Goal: Understand process/instructions

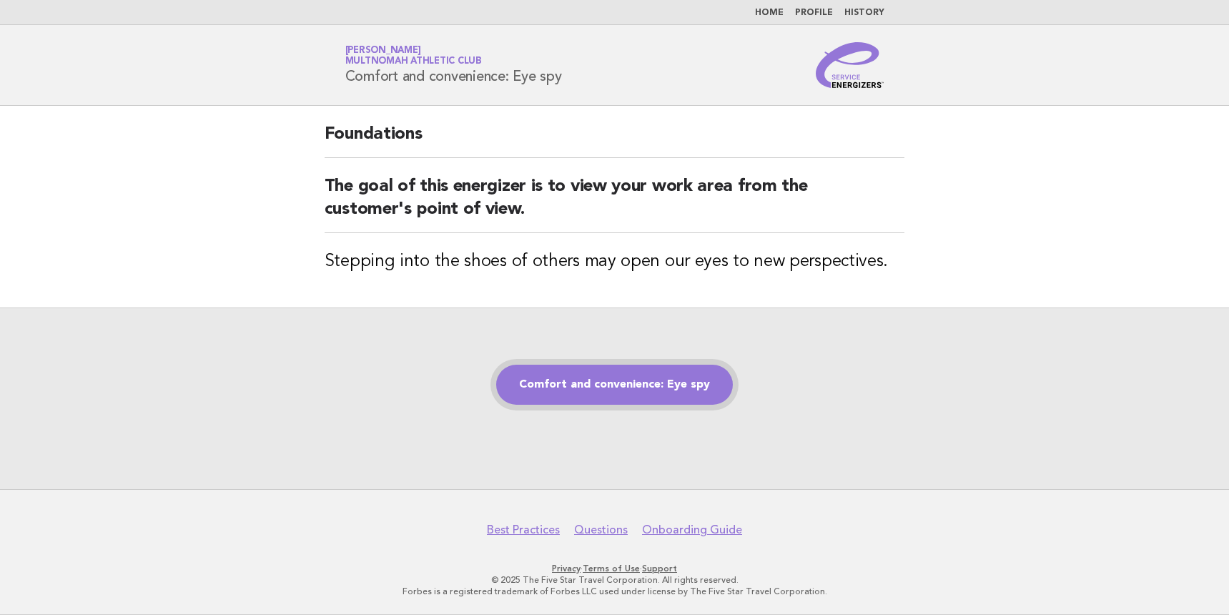
click at [625, 395] on link "Comfort and convenience: Eye spy" at bounding box center [614, 385] width 237 height 40
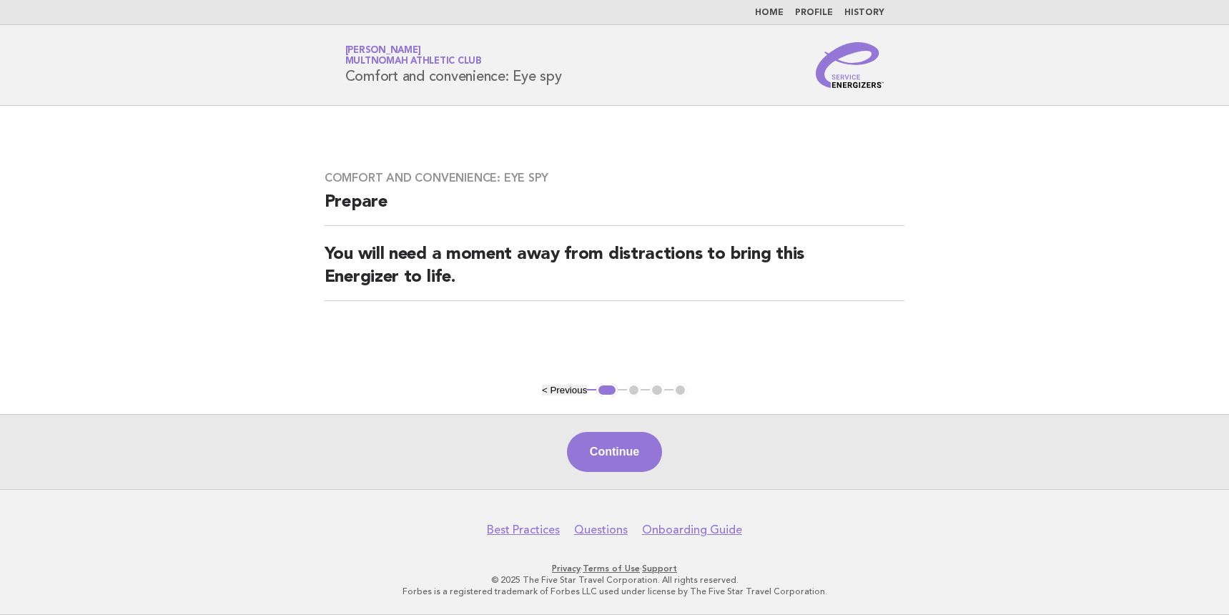
click at [673, 427] on div "Continue" at bounding box center [614, 451] width 1229 height 75
click at [643, 454] on button "Continue" at bounding box center [614, 452] width 95 height 40
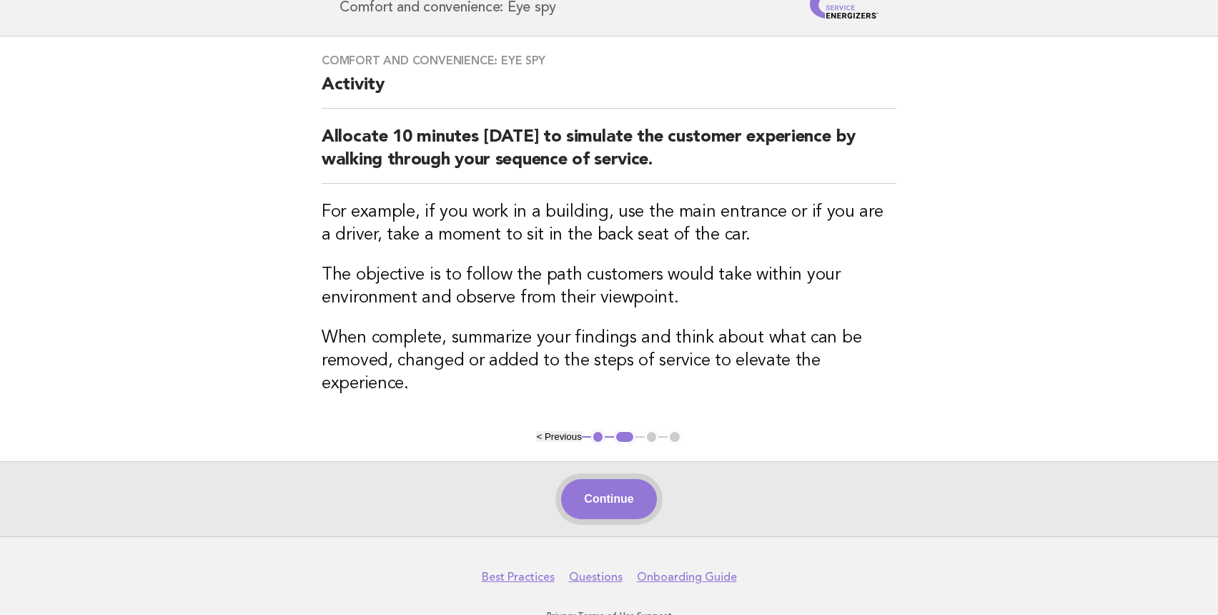
scroll to position [44, 0]
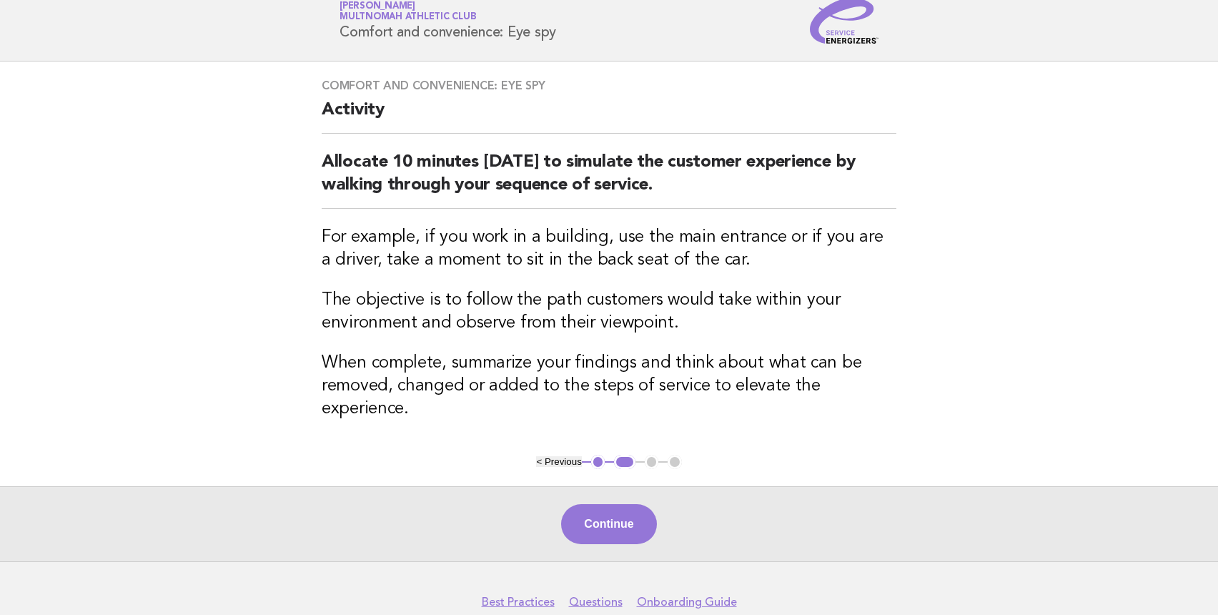
click at [610, 523] on button "Continue" at bounding box center [608, 524] width 95 height 40
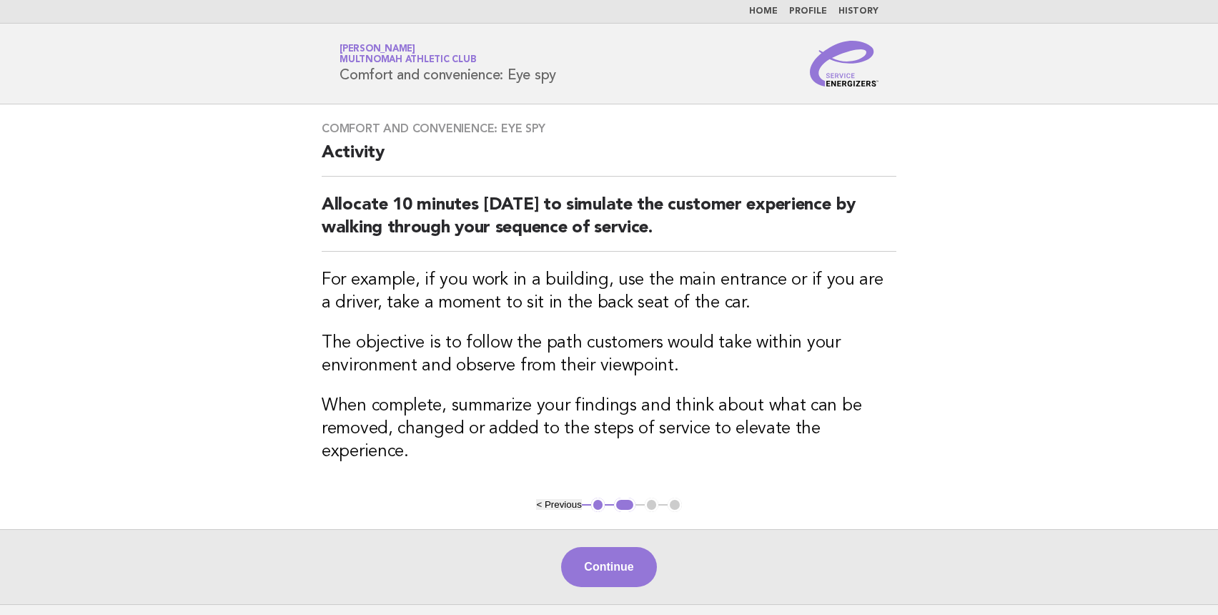
scroll to position [0, 0]
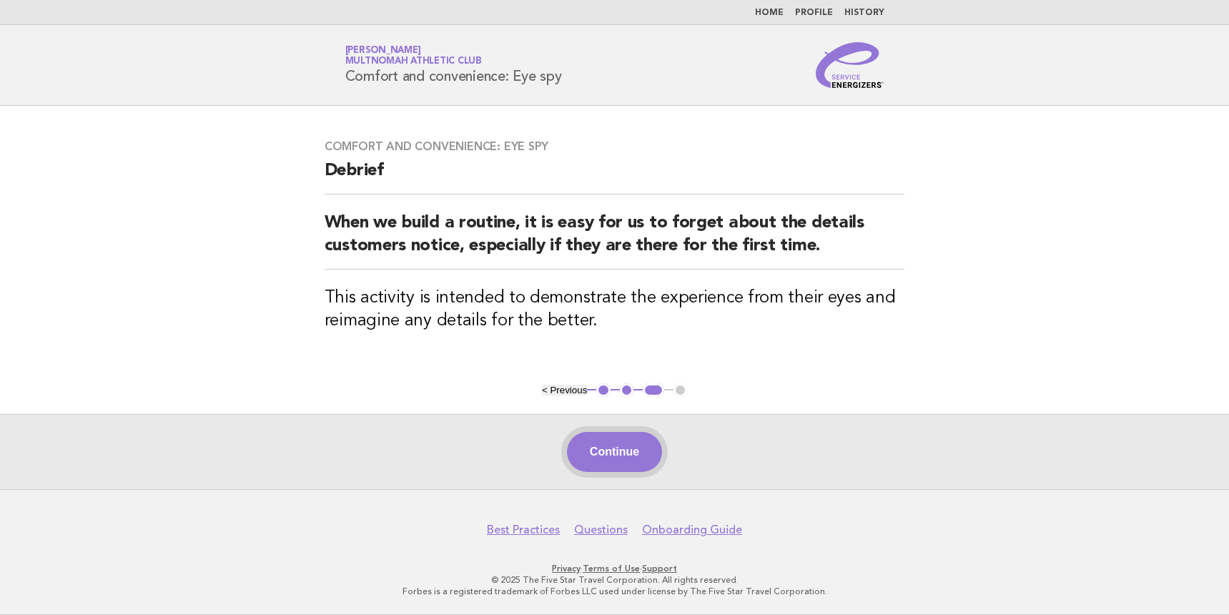
click at [619, 464] on button "Continue" at bounding box center [614, 452] width 95 height 40
